Goal: Task Accomplishment & Management: Use online tool/utility

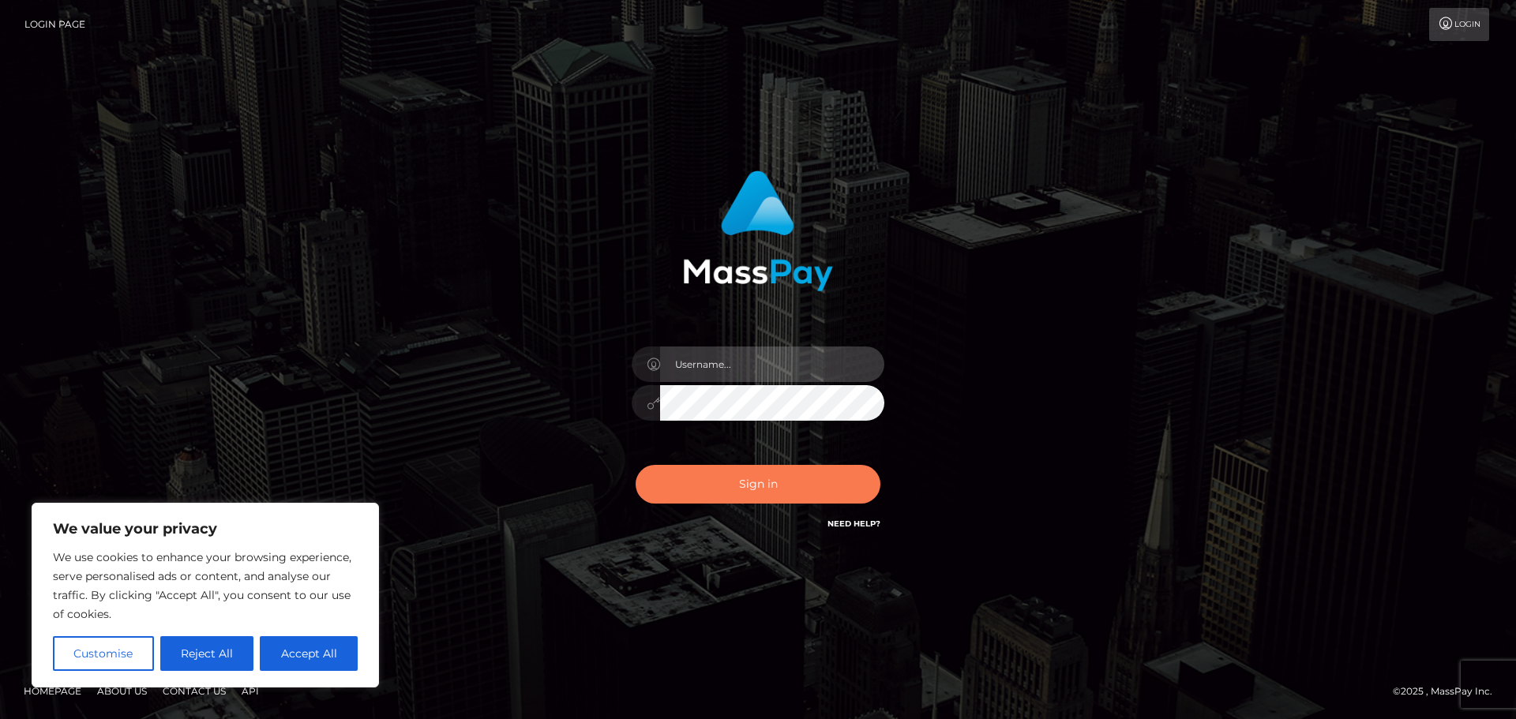
type input "hello.feetfinder"
click at [729, 450] on button "Sign in" at bounding box center [757, 484] width 245 height 39
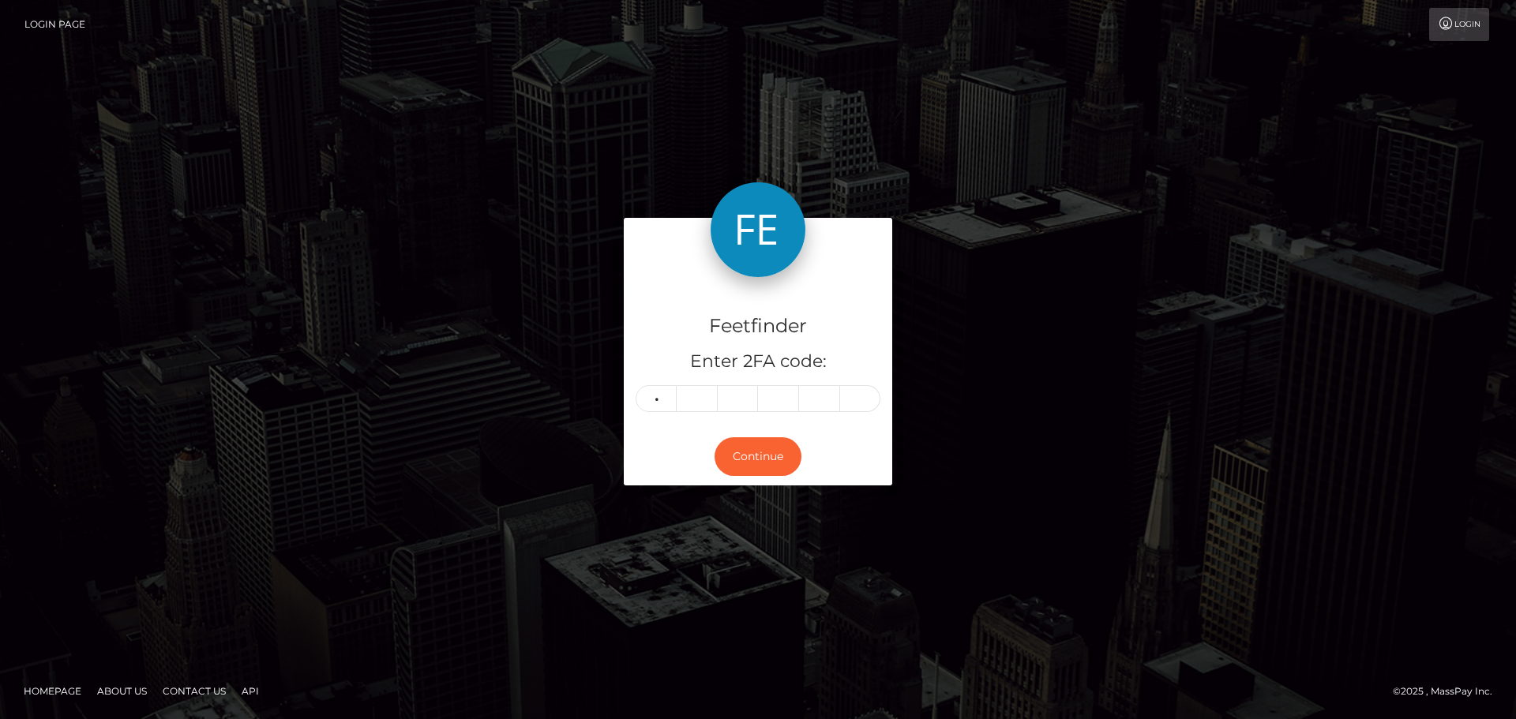
type input "5"
type input "2"
type input "5"
type input "2"
type input "0"
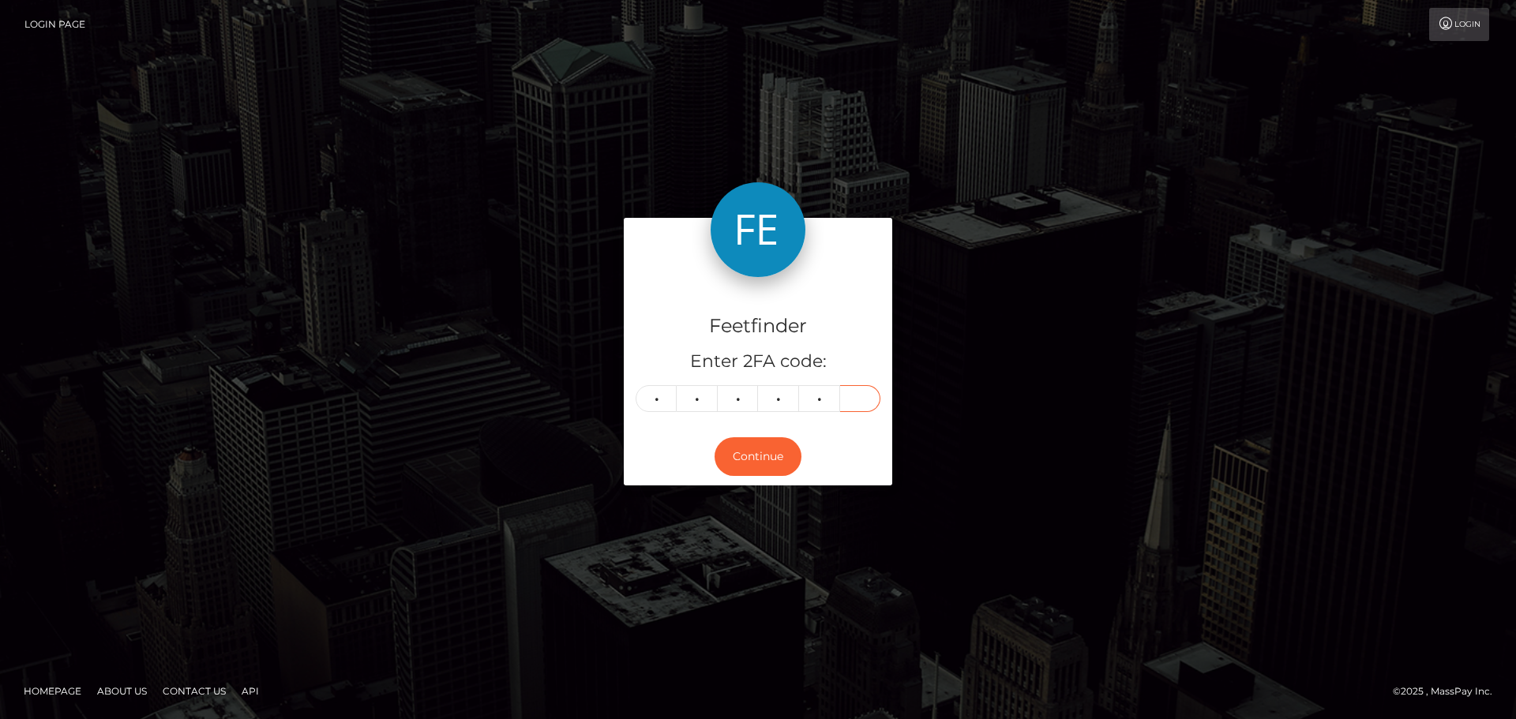
type input "9"
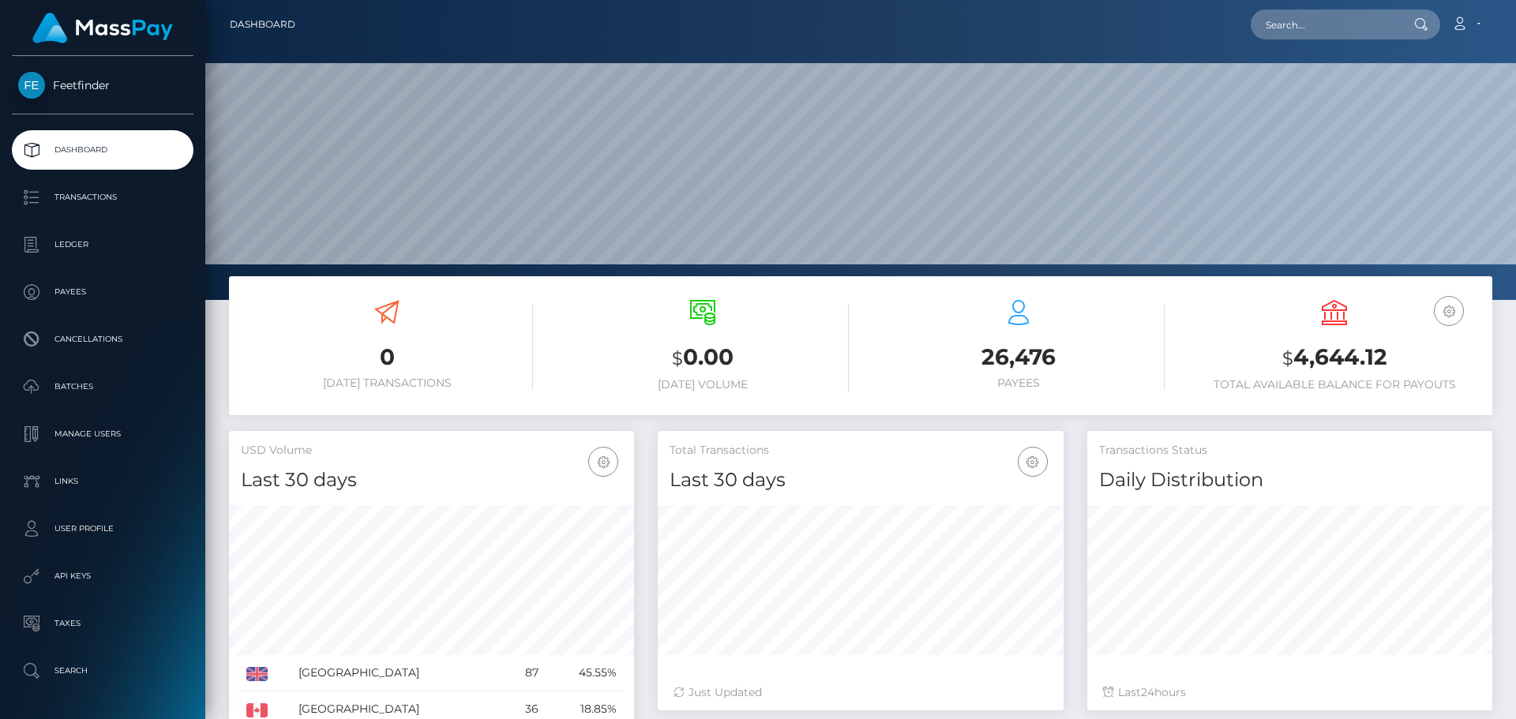
scroll to position [280, 406]
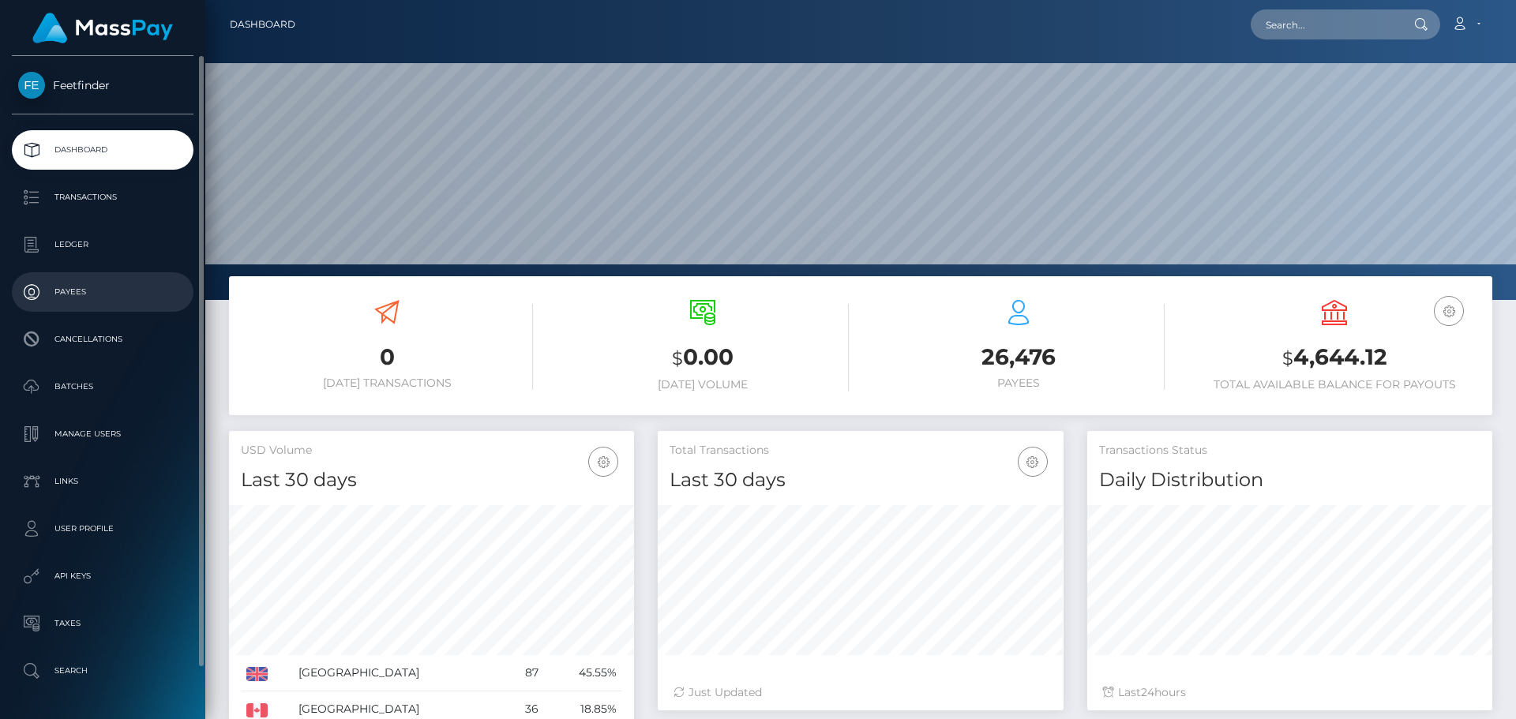
click at [69, 282] on p "Payees" at bounding box center [102, 292] width 169 height 24
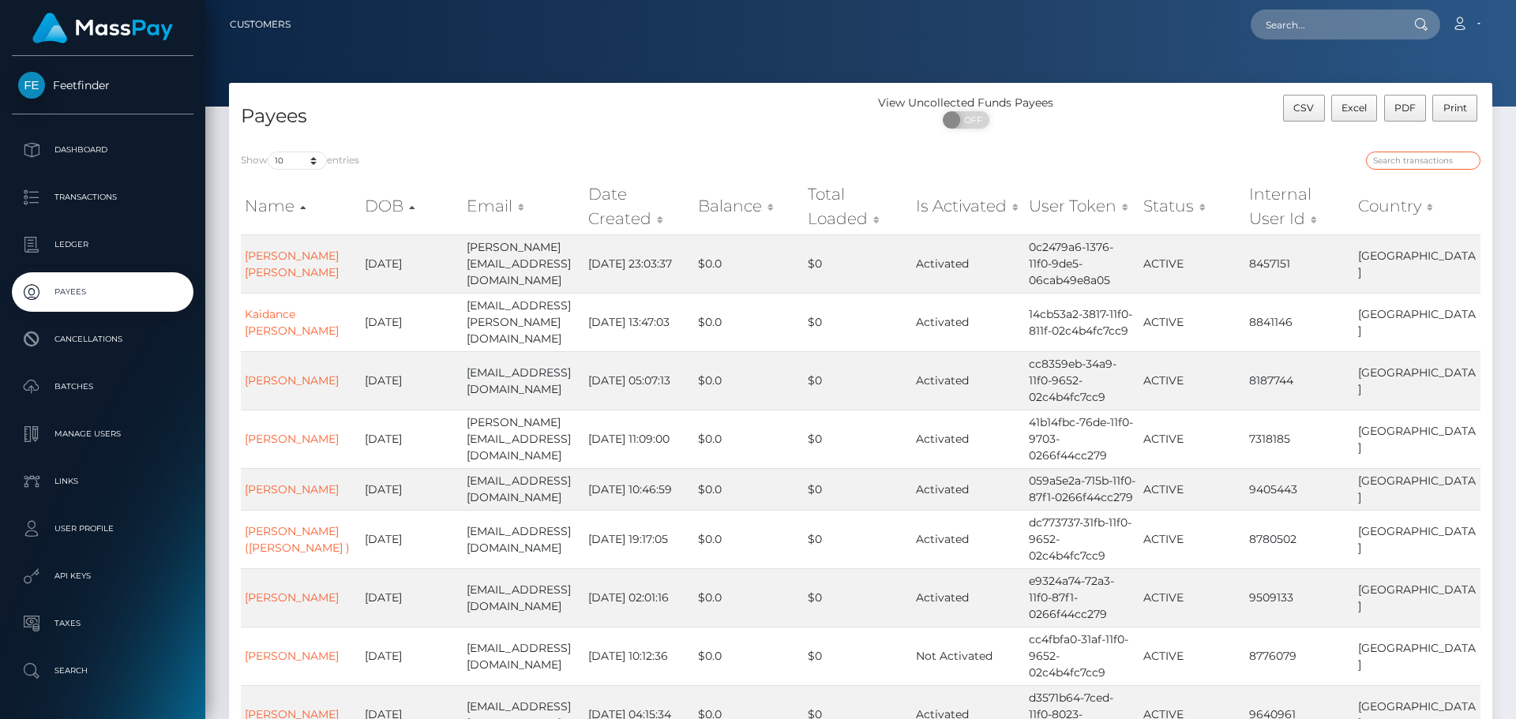
click at [1415, 167] on input "search" at bounding box center [1423, 161] width 114 height 18
paste input "e93880f3-7817-11f0-9703-0266f44cc279"
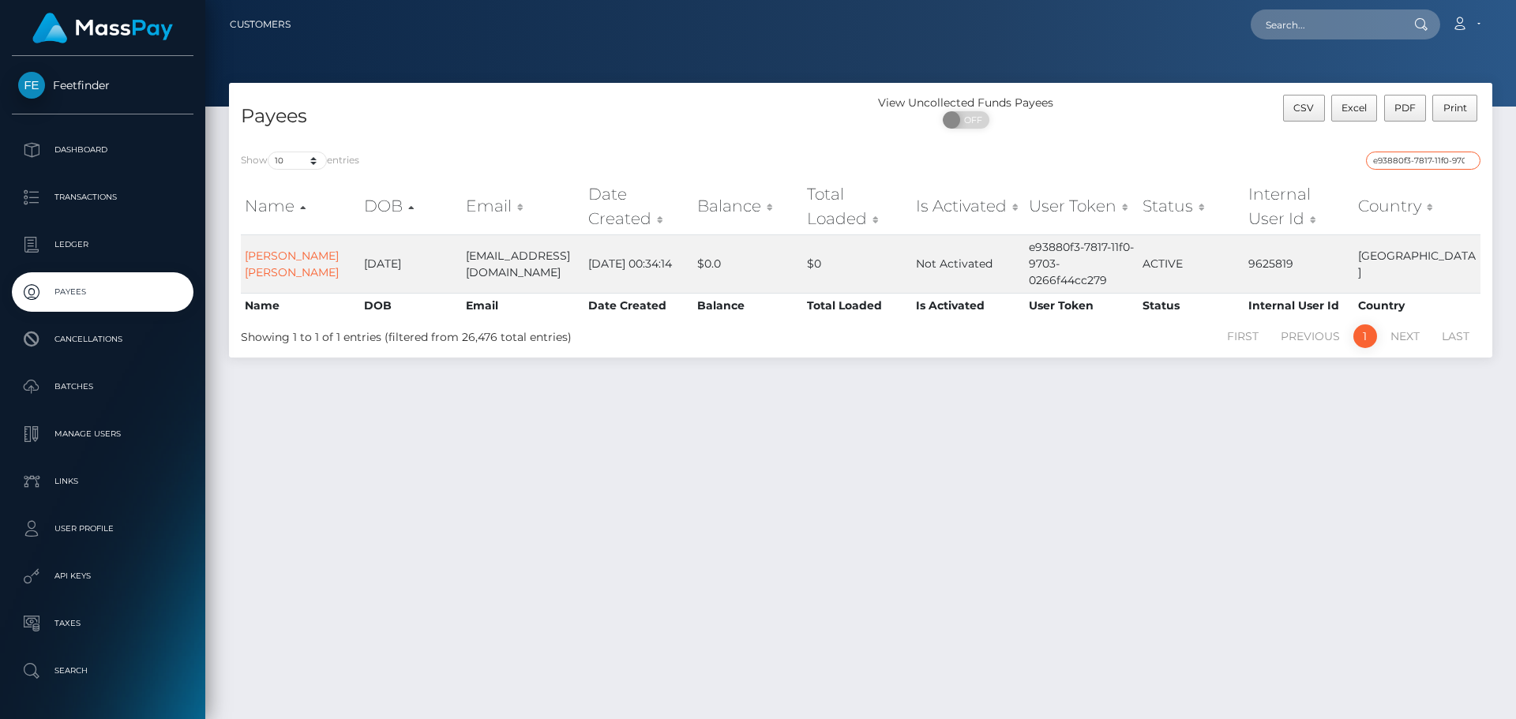
paste input "afb2c72b-835c-11f0-802"
paste input "3e1a354-6d8c-11f0-87f1"
paste input "bc475465-7e35-11f0-8023"
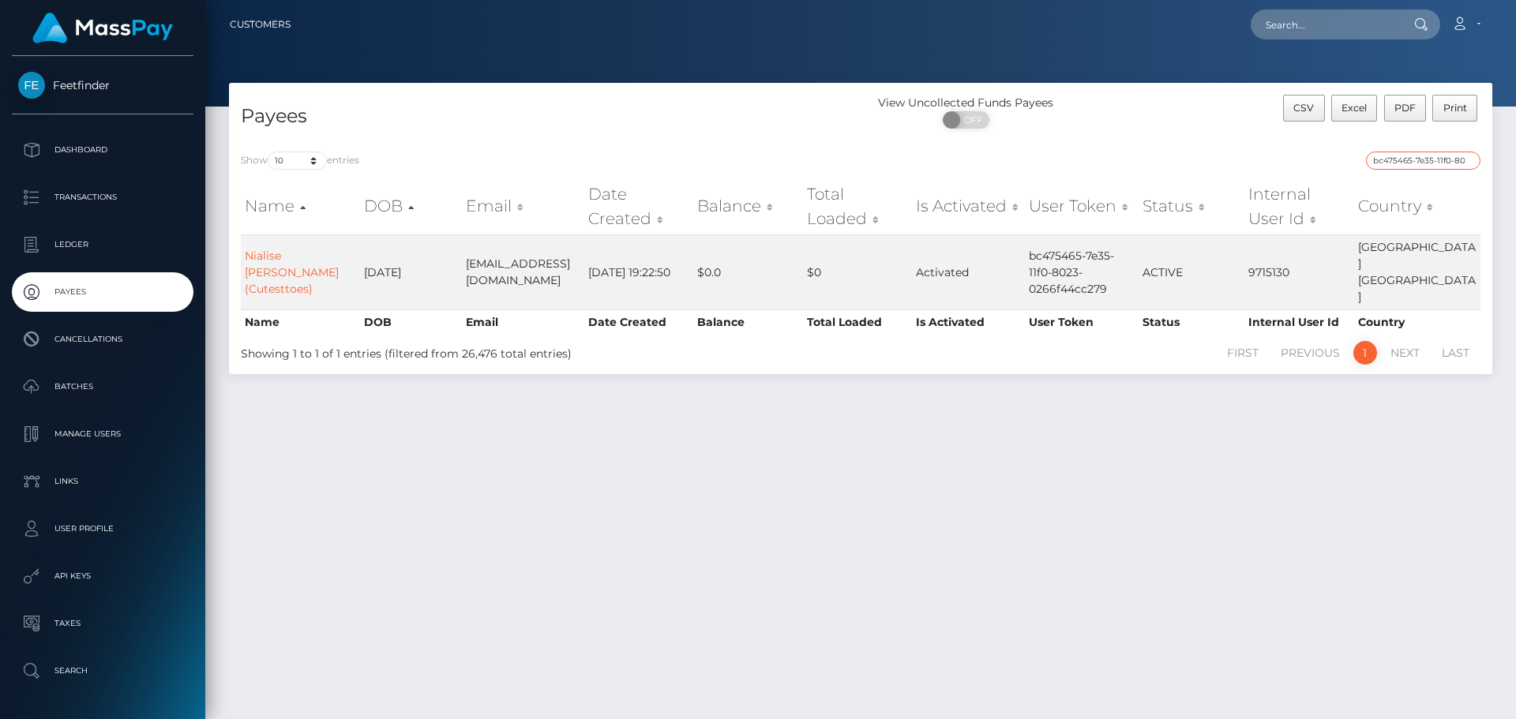
paste input "ca55a3fa-791e-11f0-970"
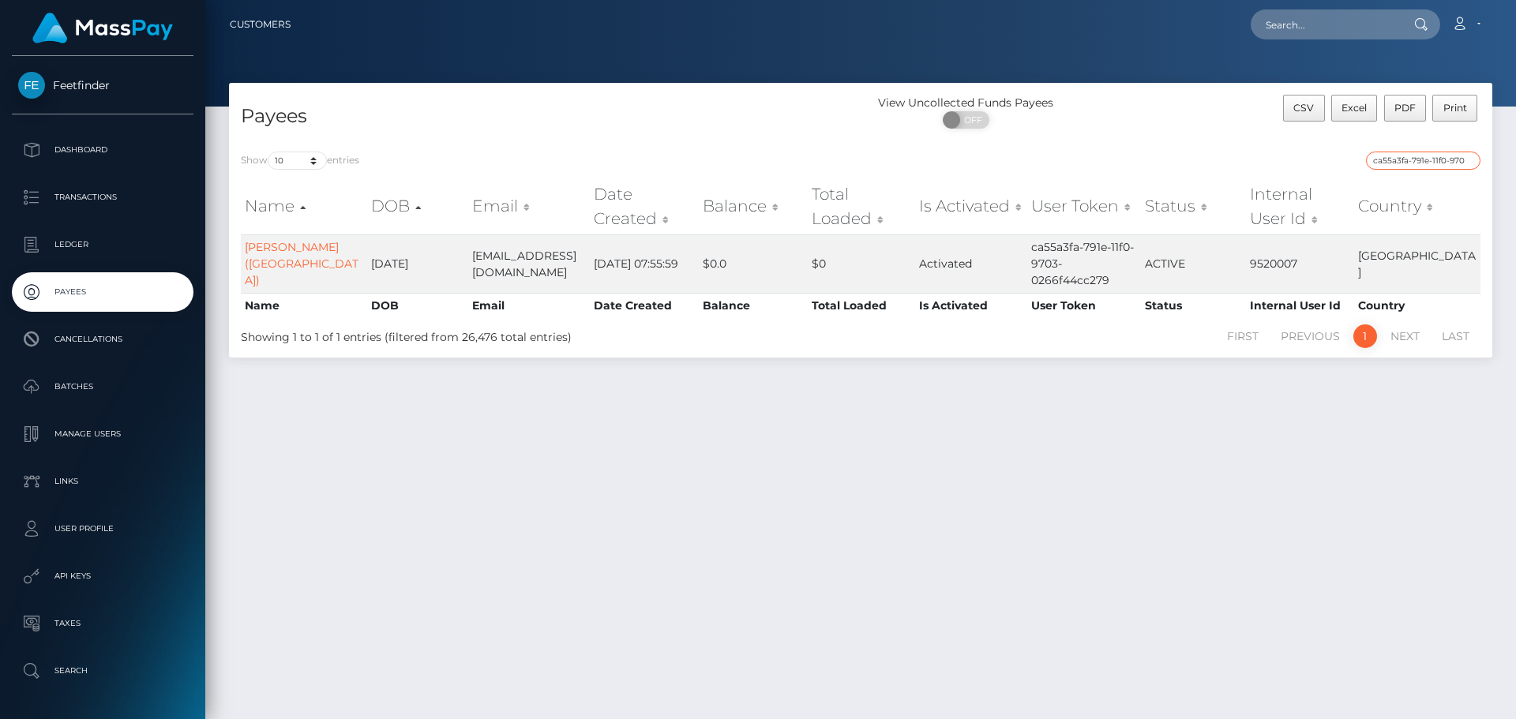
paste input "1253103f-7888"
paste input "3bd1f245-83cf-11f0-802"
click at [1407, 163] on input "3bd1f245-83cf-11f0-8023-0266f44cc279" at bounding box center [1423, 161] width 114 height 18
paste input "e9ba1b58-7a1e"
click at [1415, 164] on input "e9ba1b58-7a1e-11f0-8023-0266f44cc279" at bounding box center [1423, 161] width 114 height 18
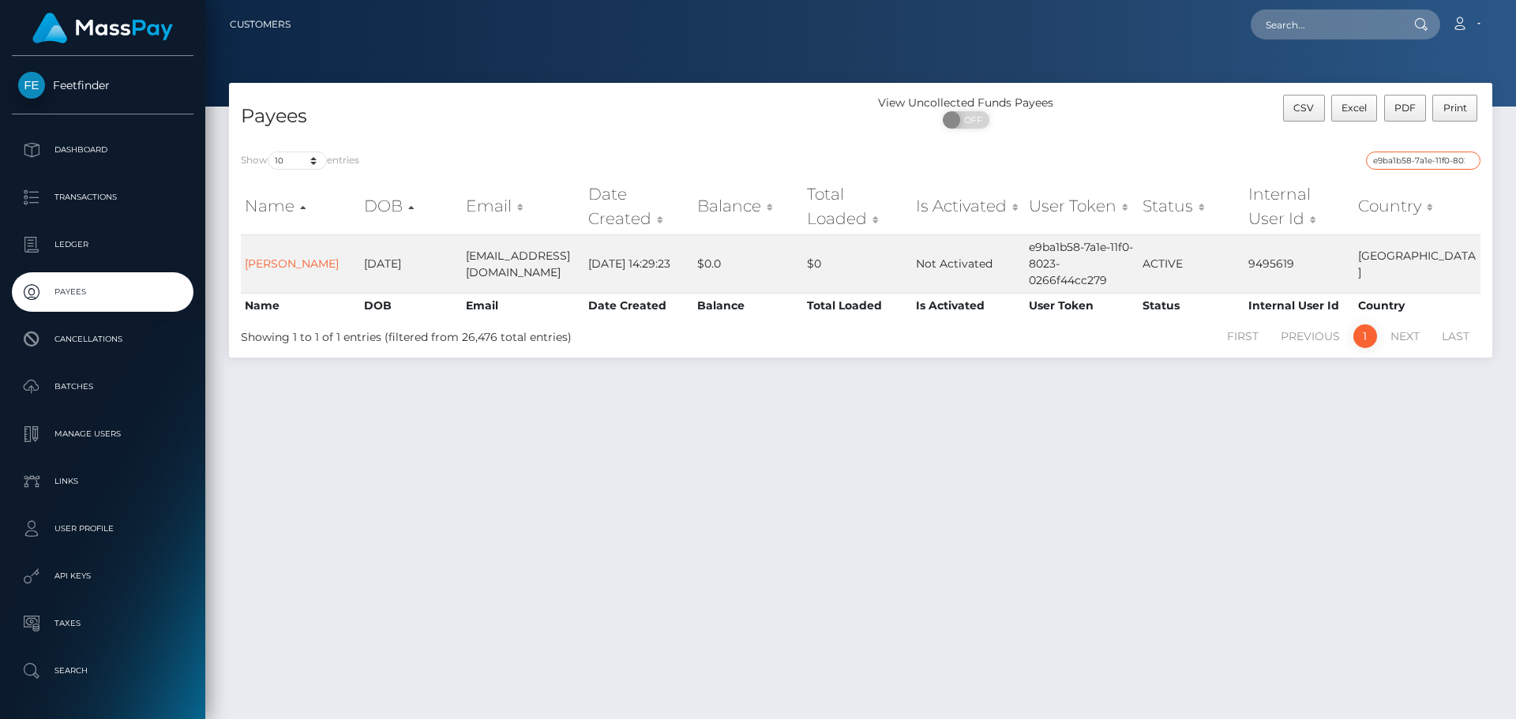
paste input "042273c4-574b-11f0-b1fb-02a8c2768cb"
click at [1294, 499] on div "Payees View Uncollected Funds Payees ON OFF CSV Excel PDF Print Show 10 25 50 1…" at bounding box center [860, 394] width 1310 height 622
click at [1285, 461] on div "Payees View Uncollected Funds Payees ON OFF CSV Excel PDF Print Show 10 25 50 1…" at bounding box center [860, 394] width 1310 height 622
click at [1410, 158] on input "042273c4-574b-11f0-b1fb-02a8c2768cb9" at bounding box center [1423, 161] width 114 height 18
paste input "8eaba4f9-84c2-11f0-8023-0266f44cc27"
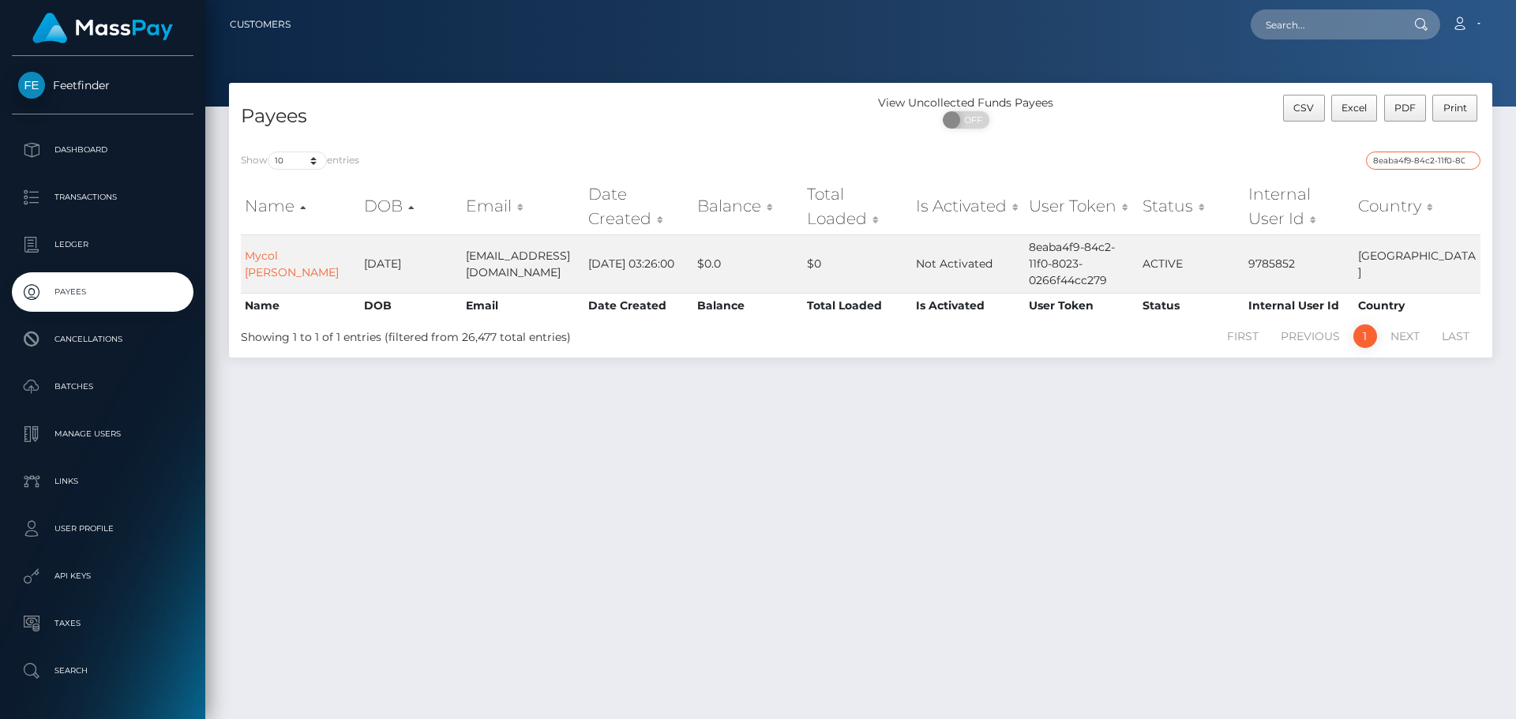
click at [1398, 161] on input "8eaba4f9-84c2-11f0-8023-0266f44cc279" at bounding box center [1423, 161] width 114 height 18
paste input "03b5e943-760c-11f0-970"
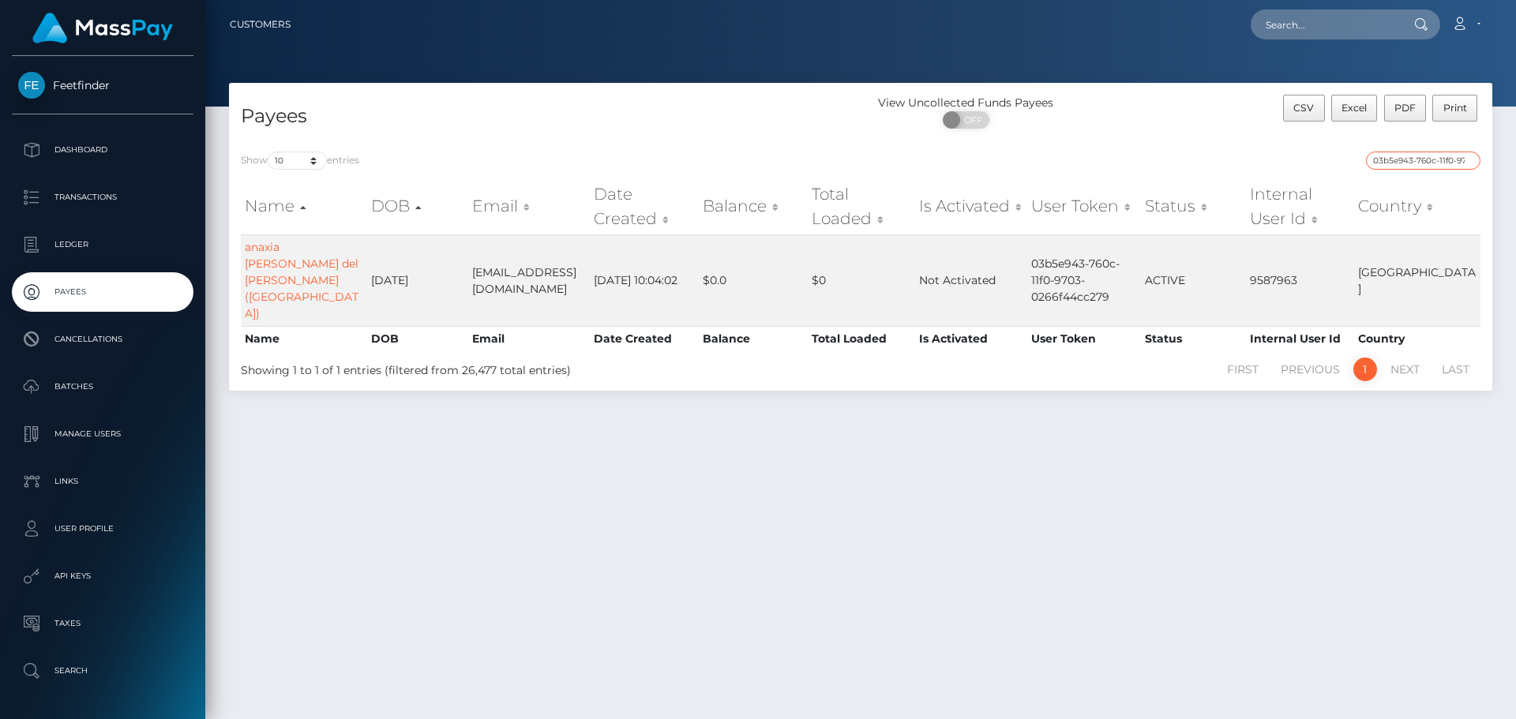
click at [1406, 165] on input "03b5e943-760c-11f0-9703-0266f44cc279" at bounding box center [1423, 161] width 114 height 18
paste input "b684b7e2-42da-11f0-bf09-062f66d36555"
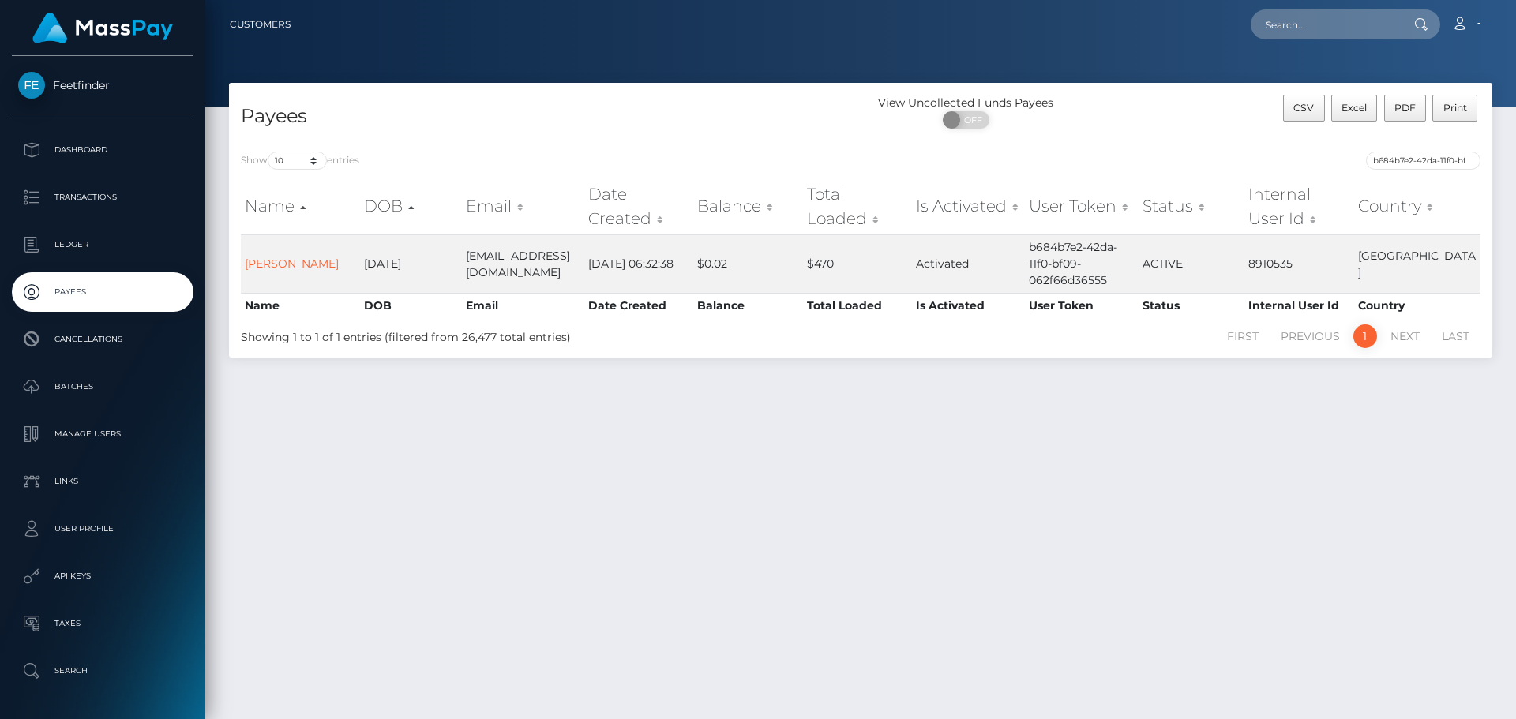
click at [1408, 150] on div "Show 10 25 50 100 250 entries b684b7e2-42da-11f0-bf09-062f66d36555 Name DOB Ema…" at bounding box center [860, 249] width 1263 height 218
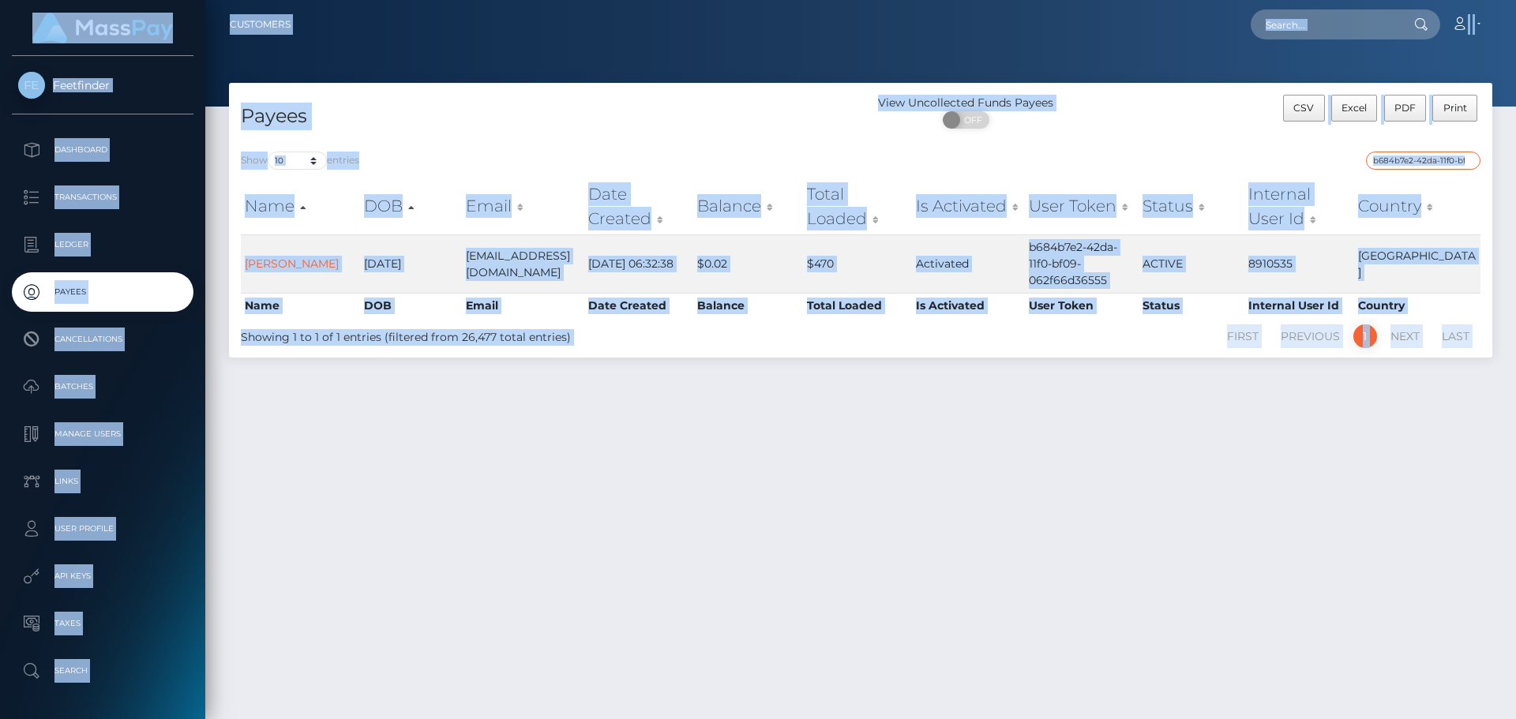
click at [1406, 156] on input "b684b7e2-42da-11f0-bf09-062f66d36555" at bounding box center [1423, 161] width 114 height 18
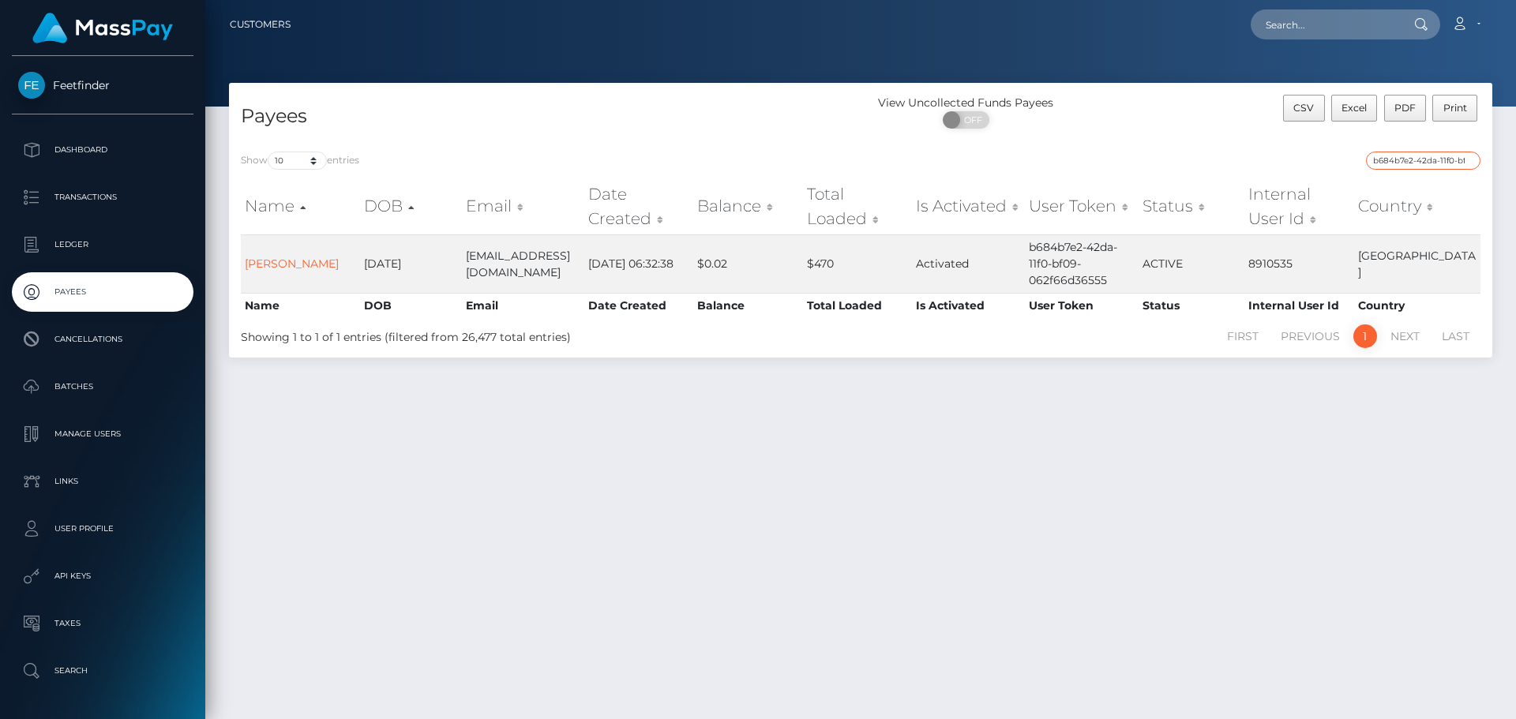
paste input "01119983-85e5-11f0-8023-0266f44cc279"
click at [1399, 161] on input "01119983-85e5-11f0-8023-0266f44cc279" at bounding box center [1423, 161] width 114 height 18
paste input "e874f2ba-8006"
click at [1392, 162] on input "e874f2ba-8006-11f0-8023-0266f44cc279" at bounding box center [1423, 161] width 114 height 18
paste input "52cc0e83-8234"
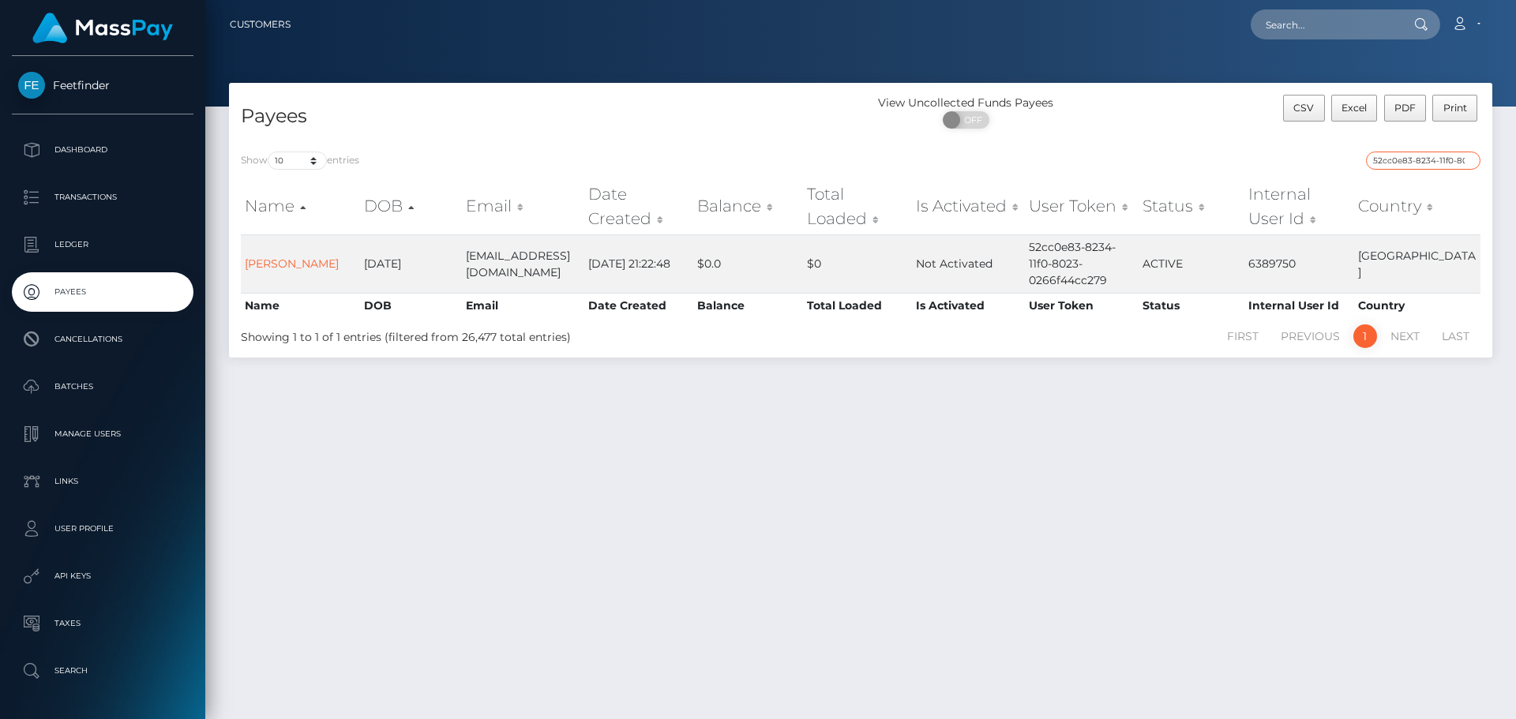
click at [1389, 160] on input "52cc0e83-8234-11f0-8023-0266f44cc279" at bounding box center [1423, 161] width 114 height 18
paste input "08055062-717c-11f0-87f1"
click at [1415, 159] on input "08055062-717c-11f0-87f1-0266f44cc279" at bounding box center [1423, 161] width 114 height 18
paste input "d1ddedeb-6e2e"
click at [1413, 152] on input "d1ddedeb-6e2e-11f0-87f1-0266f44cc279" at bounding box center [1423, 161] width 114 height 18
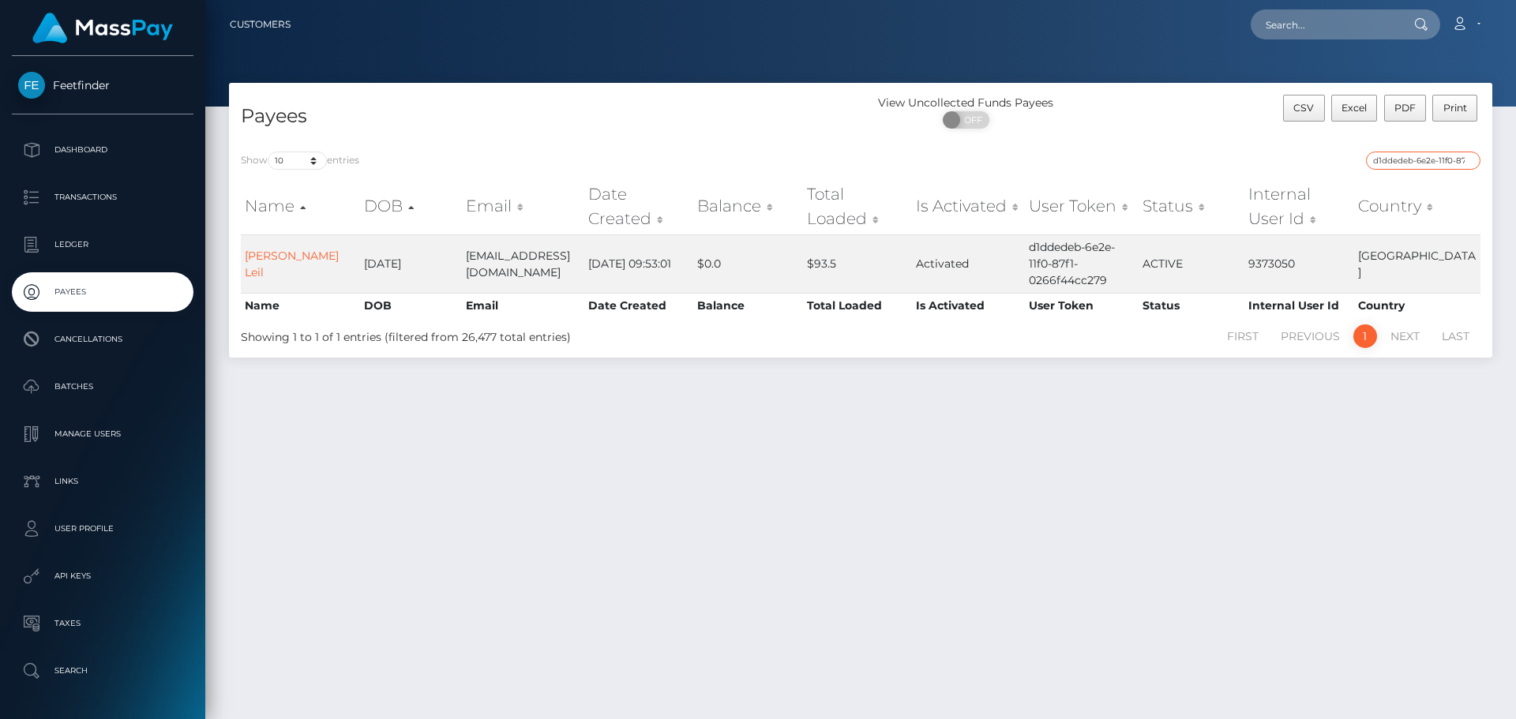
paste input "eba9488d-6d15"
click at [1406, 164] on input "eba9488d-6d15-11f0-87f1-0266f44cc279" at bounding box center [1423, 161] width 114 height 18
paste input "317086aa-7644-11f0-9703"
click at [1451, 158] on input "317086aa-7644-11f0-9703-0266f44cc279" at bounding box center [1423, 161] width 114 height 18
paste input "6d32260a-8729-11f0-802"
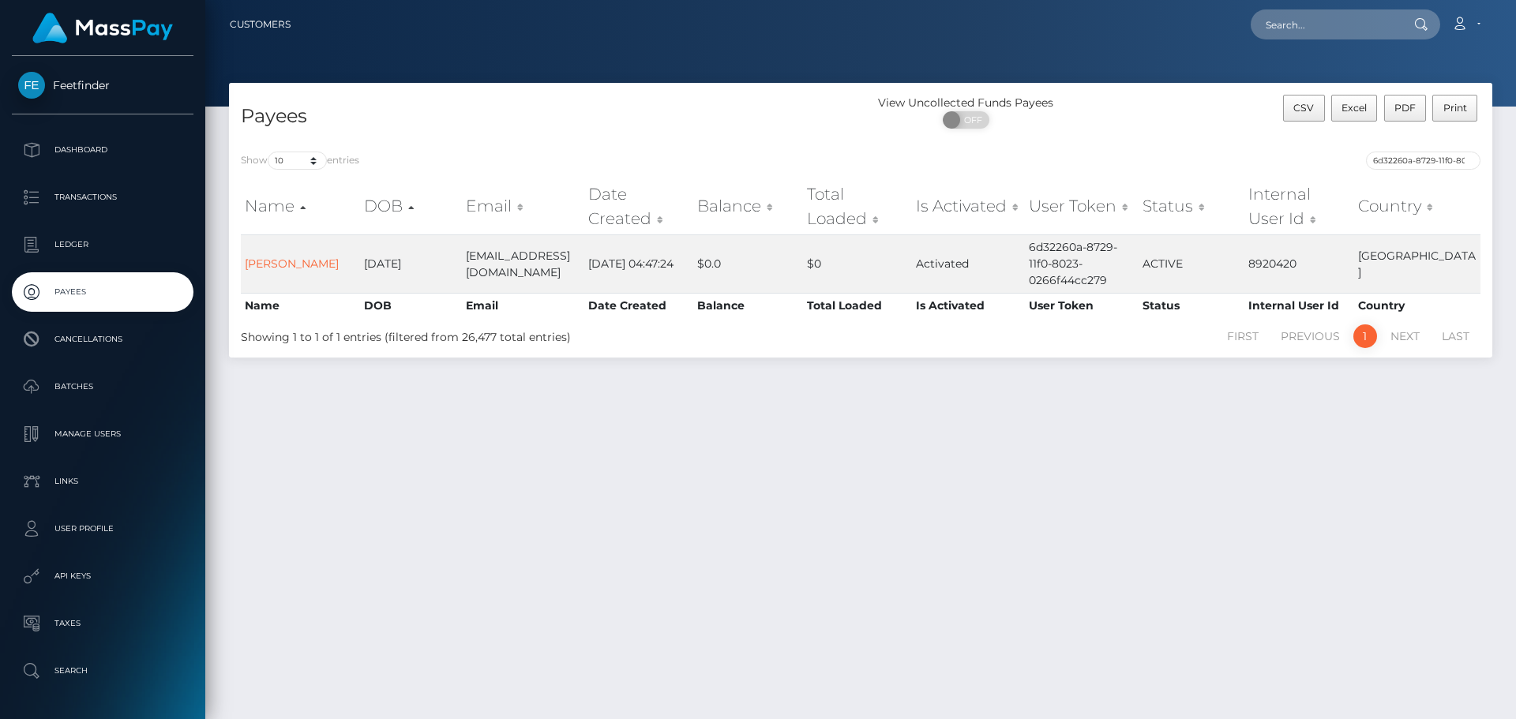
click at [1431, 145] on div "Show 10 25 50 100 250 entries 6d32260a-8729-11f0-8023-0266f44cc279 Name DOB Ema…" at bounding box center [860, 249] width 1263 height 218
click at [1426, 154] on input "6d32260a-8729-11f0-8023-0266f44cc279" at bounding box center [1423, 161] width 114 height 18
paste input "5717ae64-7965-11f0-970"
click at [1410, 166] on input "5717ae64-7965-11f0-9703-0266f44cc279" at bounding box center [1423, 161] width 114 height 18
paste input "305d30dc-7610"
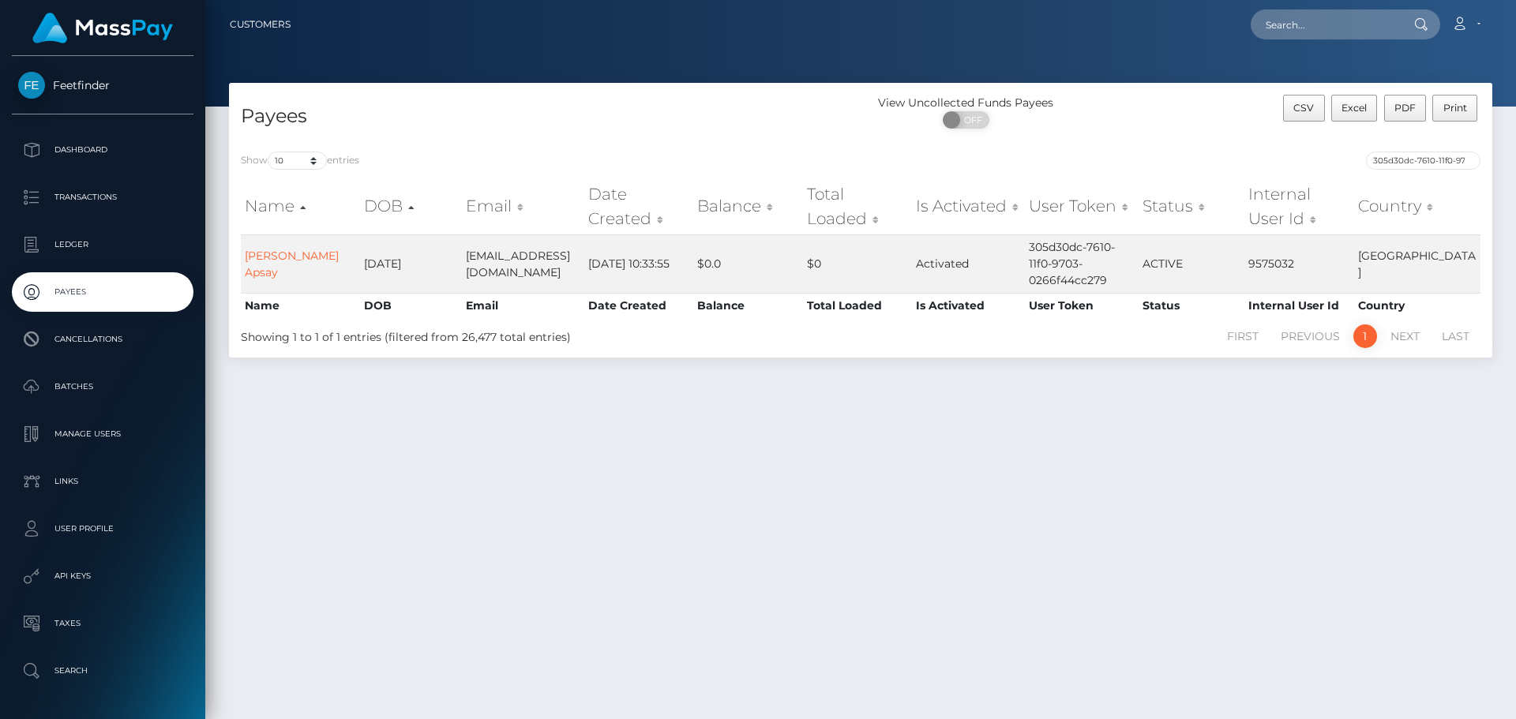
click at [1257, 531] on div "Payees View Uncollected Funds Payees ON OFF CSV Excel PDF Print Show 10 25 50 1…" at bounding box center [860, 394] width 1310 height 622
click at [1257, 394] on div "Payees View Uncollected Funds Payees ON OFF CSV Excel PDF Print Show 10 25 50 1…" at bounding box center [860, 394] width 1310 height 622
click at [1389, 161] on input "305d30dc-7610-11f0-9703-0266f44cc279" at bounding box center [1423, 161] width 114 height 18
paste input "88caf2b8-82c9-11f0-802"
click at [1429, 155] on input "88caf2b8-82c9-11f0-8023-0266f44cc279" at bounding box center [1423, 161] width 114 height 18
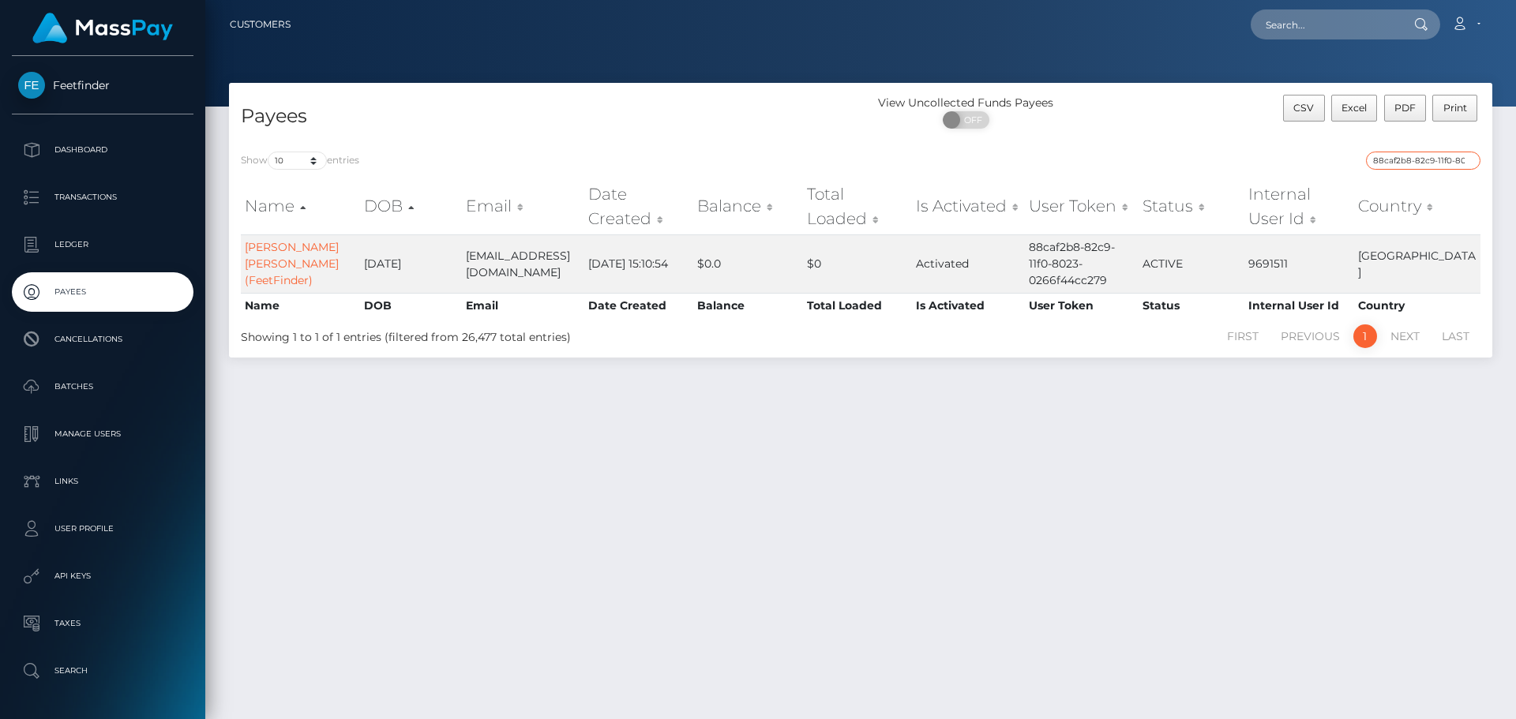
paste input "15b9c638-8135"
click at [1388, 152] on input "15b9c638-8135-11f0-8023-0266f44cc279" at bounding box center [1423, 161] width 114 height 18
paste input "0a6b7626-75de-11f0-970"
click at [1419, 159] on input "0a6b7626-75de-11f0-9703-0266f44cc279" at bounding box center [1423, 161] width 114 height 18
paste input "6665b3ce-6024-11f0-b1fb-02a8c2768cb"
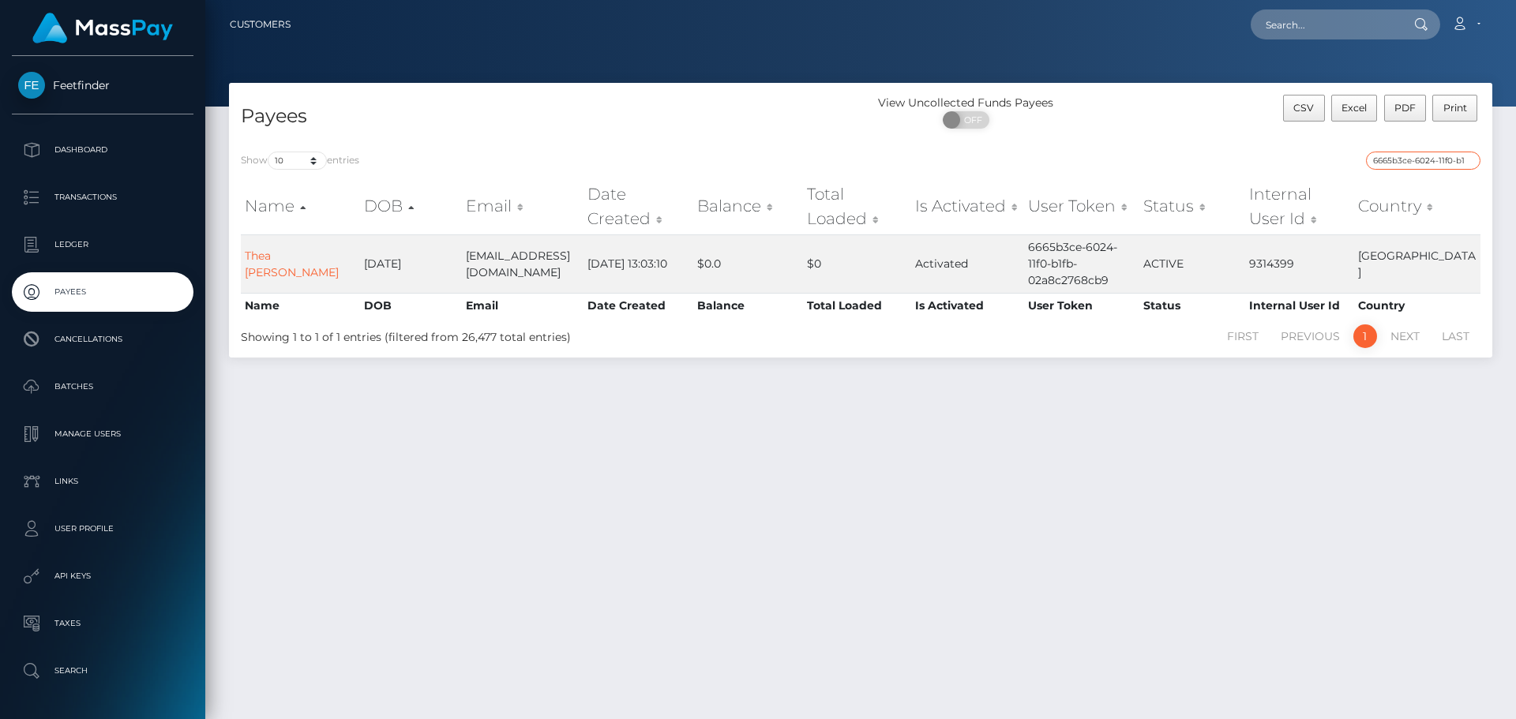
click at [1384, 167] on input "6665b3ce-6024-11f0-b1fb-02a8c2768cb9" at bounding box center [1423, 161] width 114 height 18
paste input "758e699-8596-11f0-8023-0266f44cc27"
click at [1419, 166] on input "6758e699-8596-11f0-8023-0266f44cc279" at bounding box center [1423, 161] width 114 height 18
paste input "22ddc3fe-7fca"
drag, startPoint x: 1358, startPoint y: 173, endPoint x: 1381, endPoint y: 167, distance: 23.0
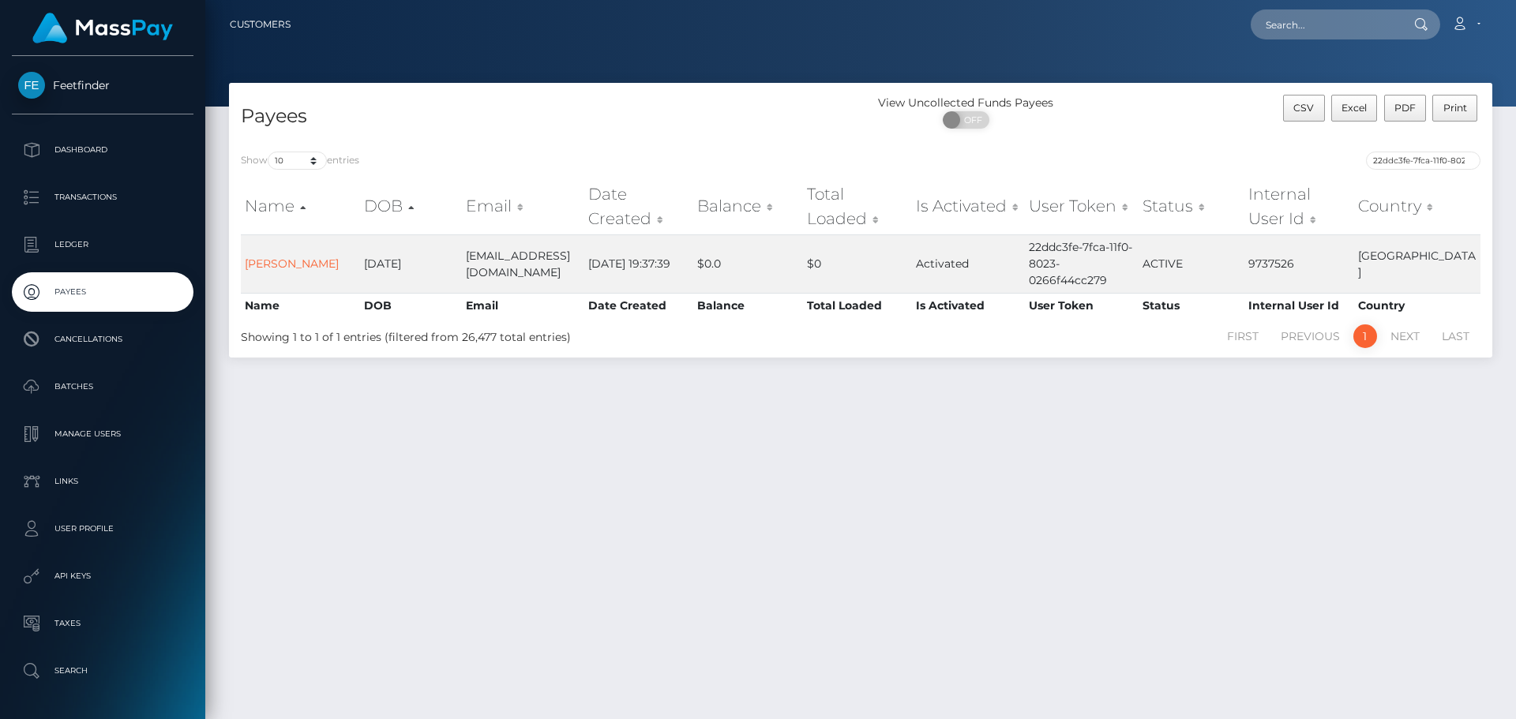
click at [1362, 171] on div "22ddc3fe-7fca-11f0-8023-0266f44cc279" at bounding box center [1176, 163] width 608 height 22
click at [1381, 167] on input "22ddc3fe-7fca-11f0-8023-0266f44cc279" at bounding box center [1423, 161] width 114 height 18
paste input "302ce866-5fd5-11f0-b1fb-02a8c2768cb"
click at [1383, 163] on input "302ce866-5fd5-11f0-b1fb-02a8c2768cb9" at bounding box center [1423, 161] width 114 height 18
paste input "cf0f2ade-8504-11f0-8023-0266f44cc27"
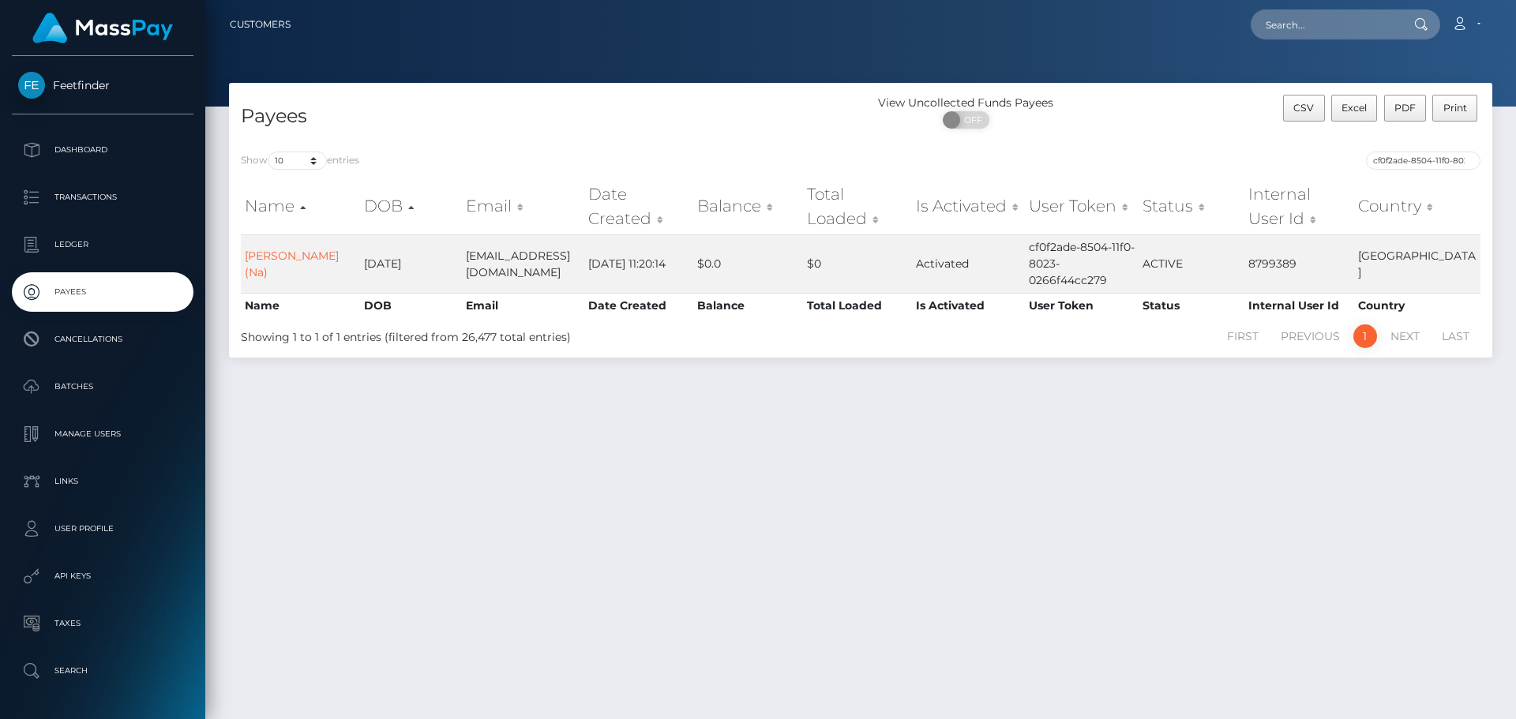
click at [1425, 150] on div "Show 10 25 50 100 250 entries cf0f2ade-8504-11f0-8023-0266f44cc279 Name DOB Ema…" at bounding box center [860, 249] width 1263 height 218
click at [1420, 158] on input "cf0f2ade-8504-11f0-8023-0266f44cc279" at bounding box center [1423, 161] width 114 height 18
paste input "37672508-7ea0"
click at [1414, 160] on input "37672508-7ea0-11f0-8023-0266f44cc279" at bounding box center [1423, 161] width 114 height 18
paste input "d6d60c79-54a2-11f0-b1fb-02a8c2768cb"
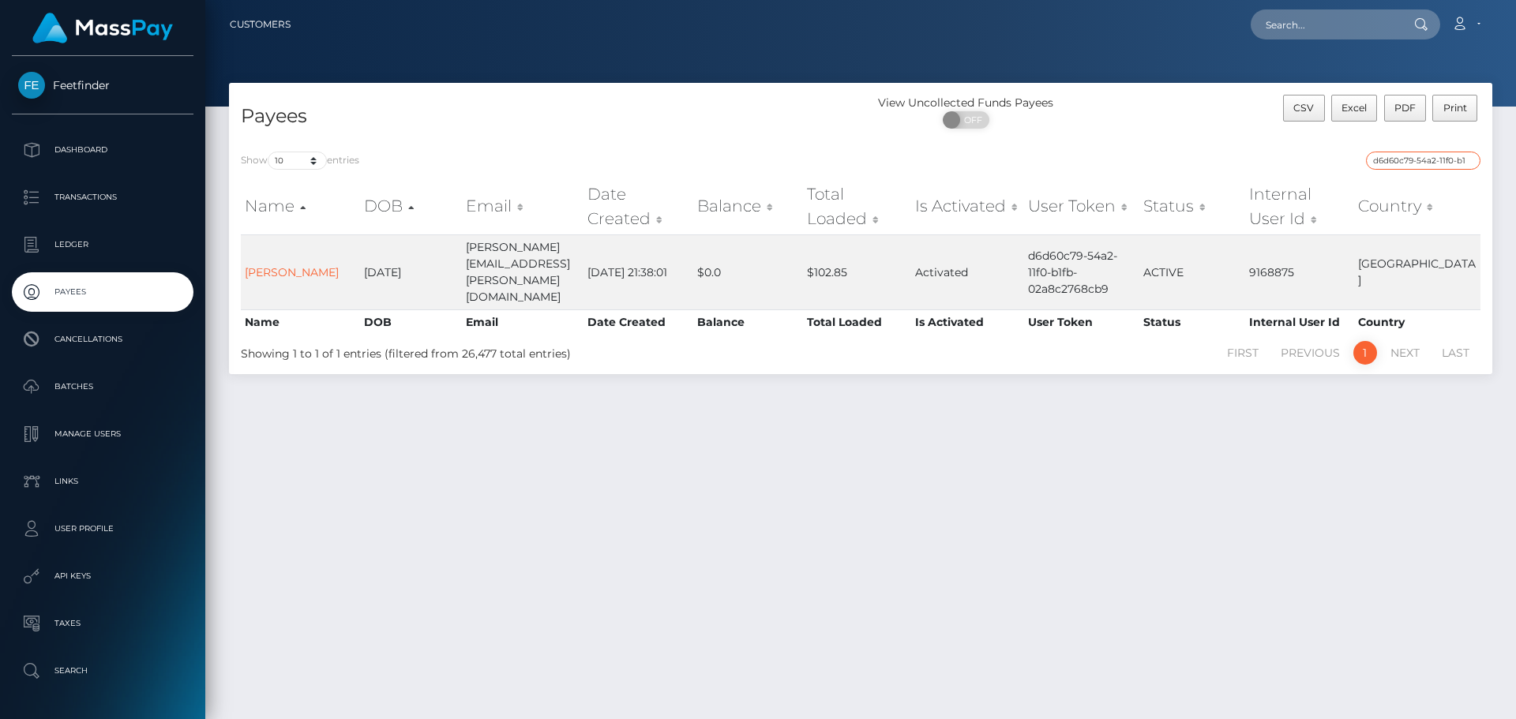
click at [1402, 159] on input "d6d60c79-54a2-11f0-b1fb-02a8c2768cb9" at bounding box center [1423, 161] width 114 height 18
paste input "ce296d9b-567a"
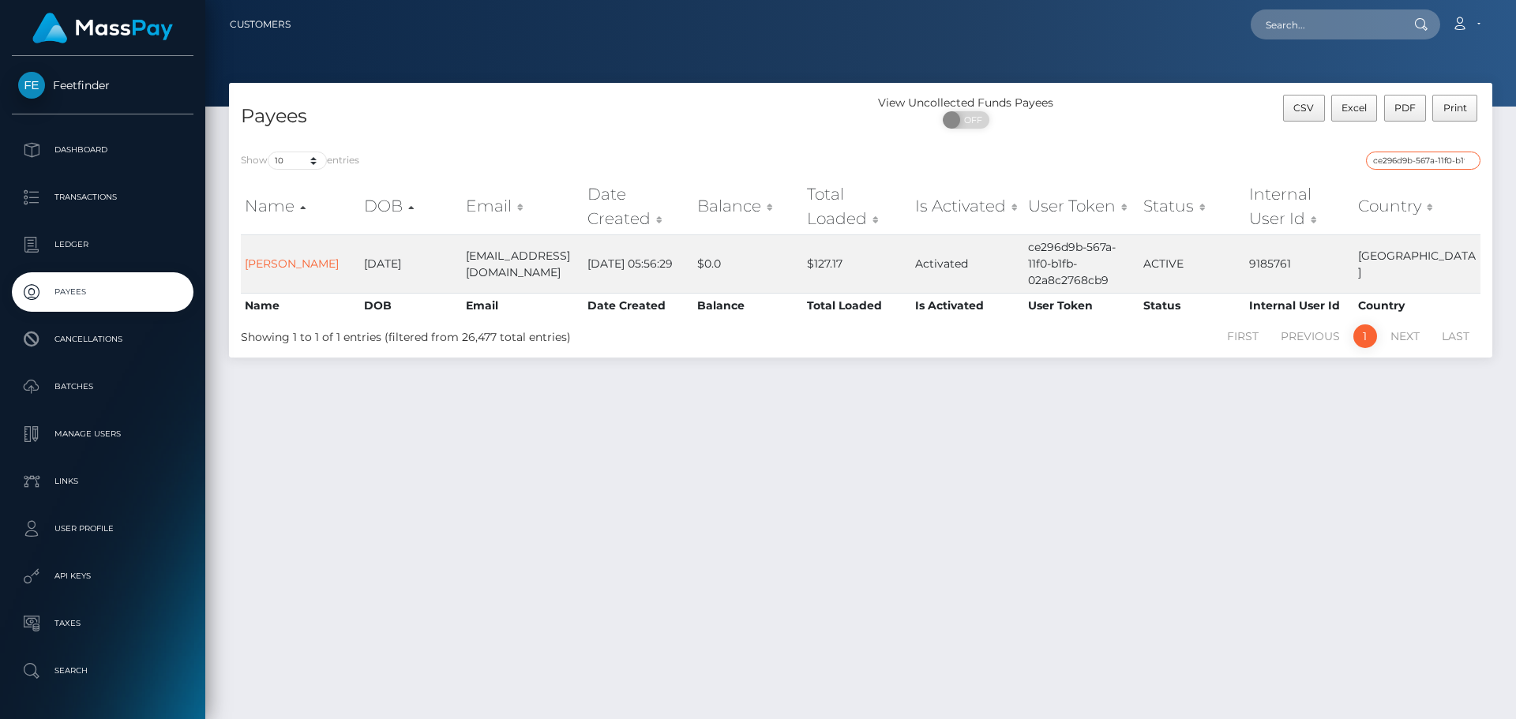
click at [1396, 162] on input "ce296d9b-567a-11f0-b1fb-02a8c2768cb9" at bounding box center [1423, 161] width 114 height 18
paste input "d40bf5ea-6e73-11f0-87f1-0266f44cc27"
click at [1432, 147] on div "Show 10 25 50 100 250 entries d40bf5ea-6e73-11f0-87f1-0266f44cc279 Name DOB Ema…" at bounding box center [860, 249] width 1263 height 218
click at [1422, 161] on input "d40bf5ea-6e73-11f0-87f1-0266f44cc279" at bounding box center [1423, 161] width 114 height 18
paste input "128d5e28-4da3-11f0-bf09-062f66d36555"
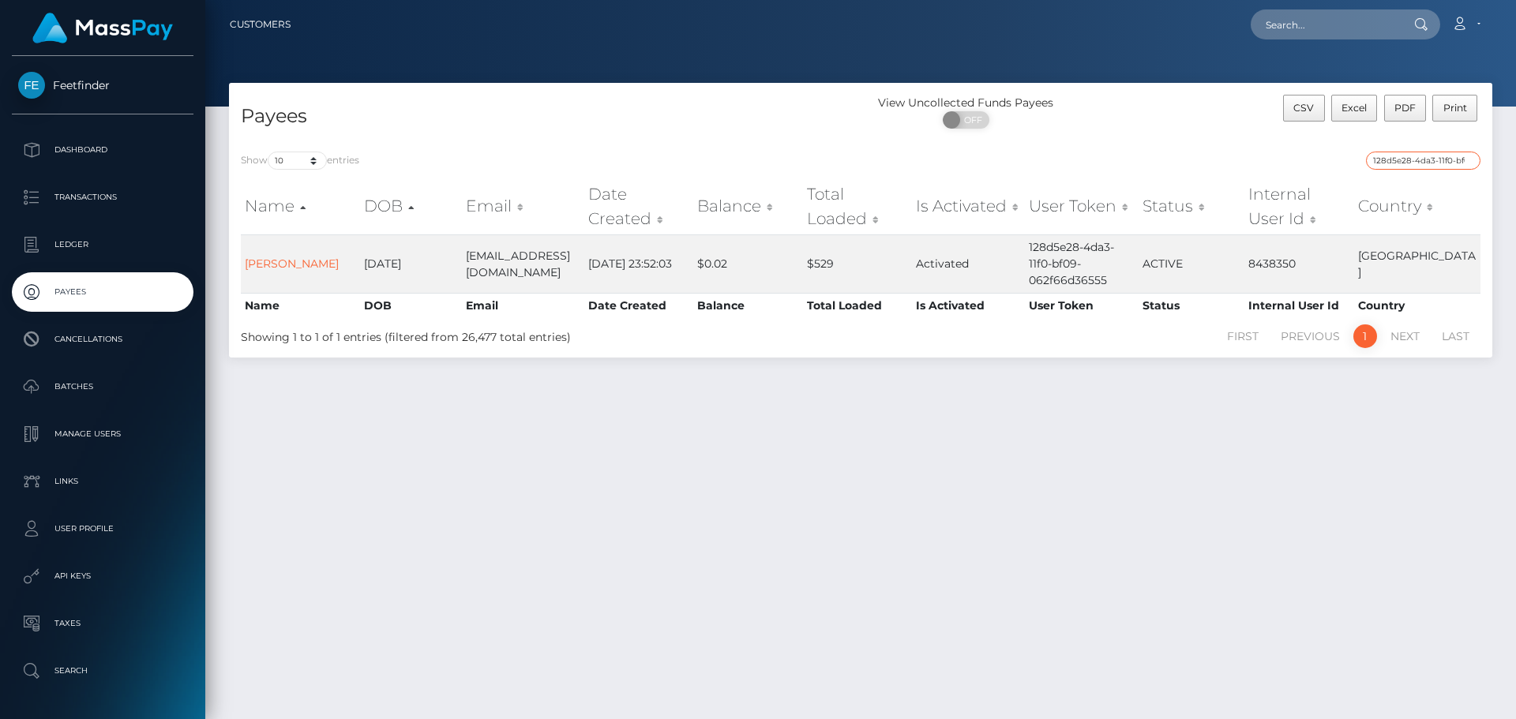
click at [1391, 158] on input "128d5e28-4da3-11f0-bf09-062f66d36555" at bounding box center [1423, 161] width 114 height 18
paste input "ef755617-7639-11f0-9703-0266f44cc279"
click at [1418, 161] on input "ef755617-7639-11f0-9703-0266f44cc279" at bounding box center [1423, 161] width 114 height 18
paste input "4df67cf0-8819-11f0-802"
click at [1409, 150] on div "Show 10 25 50 100 250 entries 4df67cf0-8819-11f0-8023-0266f44cc279 Name DOB Ema…" at bounding box center [860, 249] width 1263 height 218
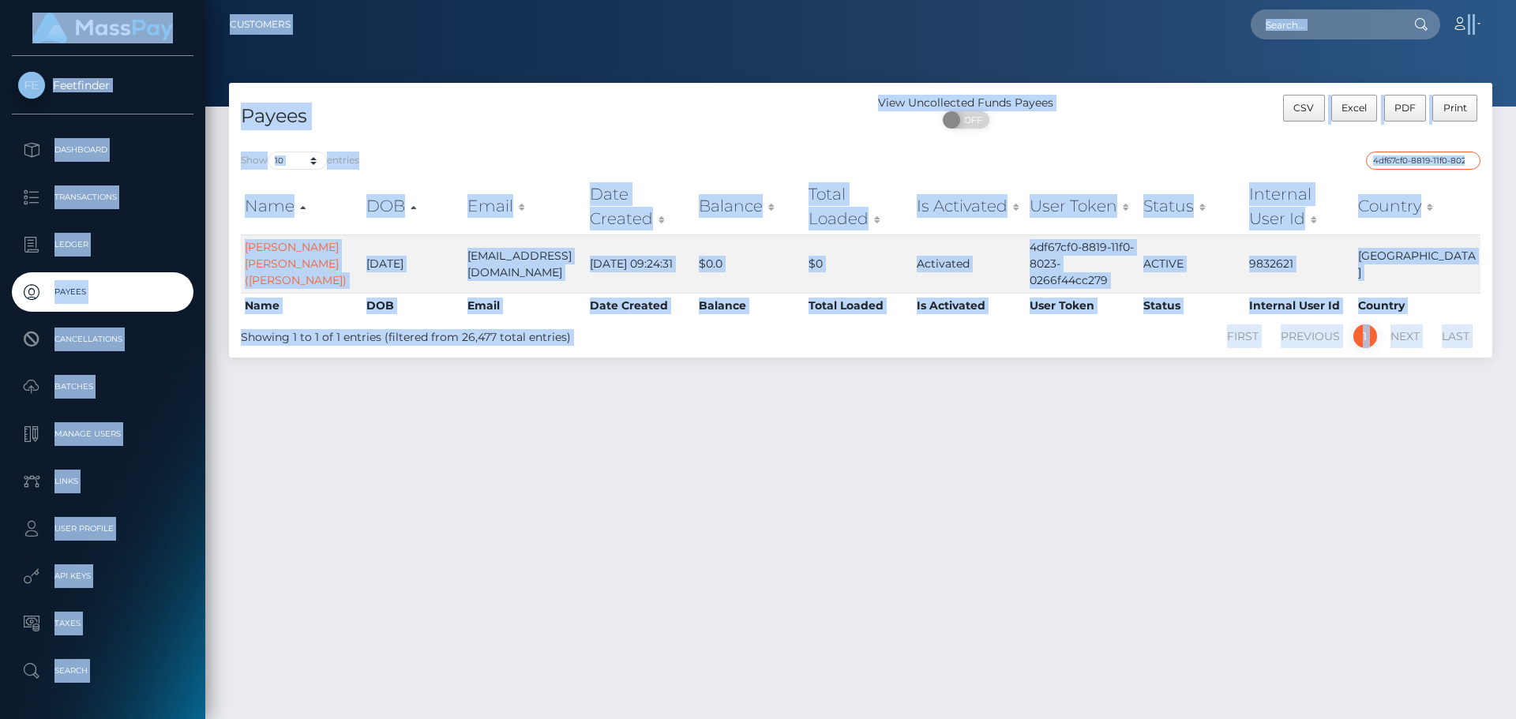
click at [1403, 156] on input "4df67cf0-8819-11f0-8023-0266f44cc279" at bounding box center [1423, 161] width 114 height 18
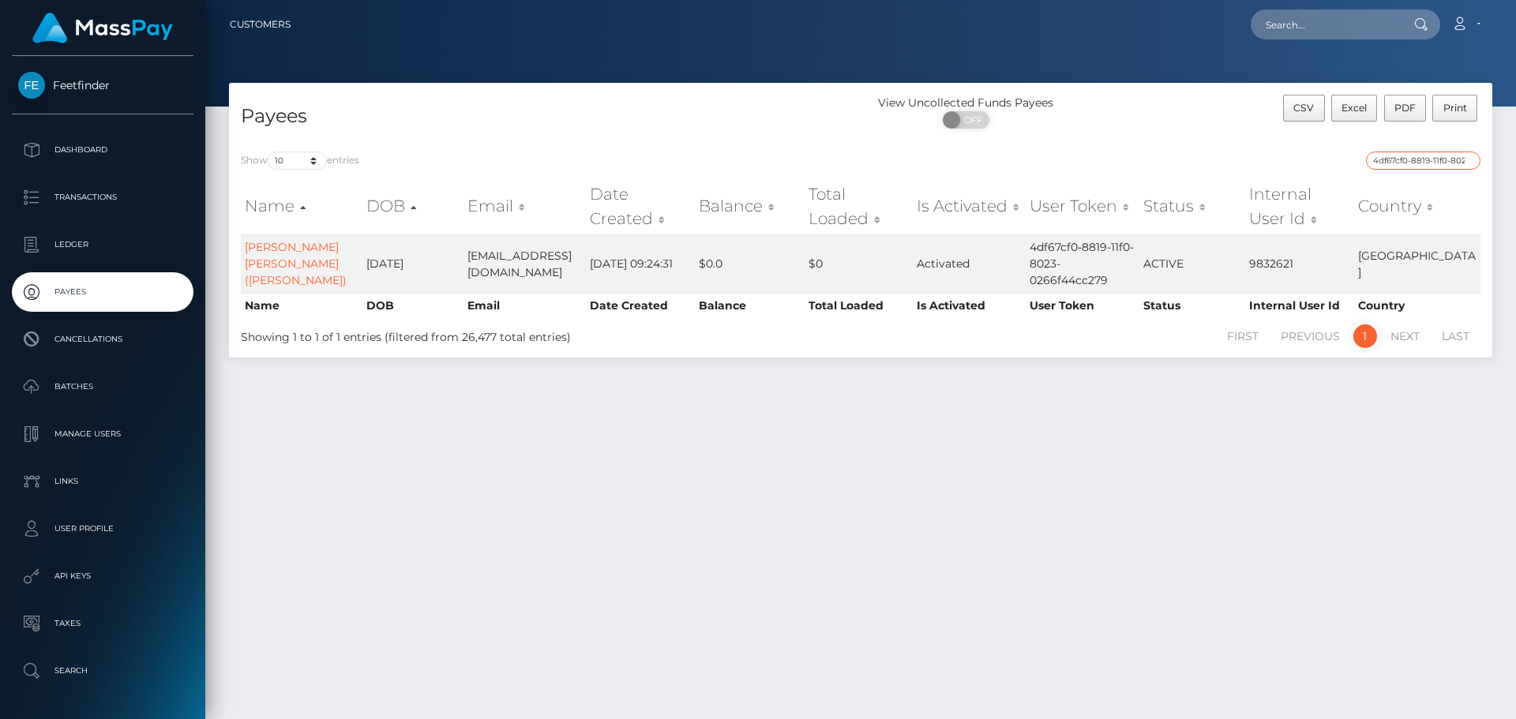
paste input "c2eb5a04-71b5-11f0-87f1"
type input "c2eb5a04-71b5-11f0-87f1-0266f44cc279"
